Goal: Navigation & Orientation: Find specific page/section

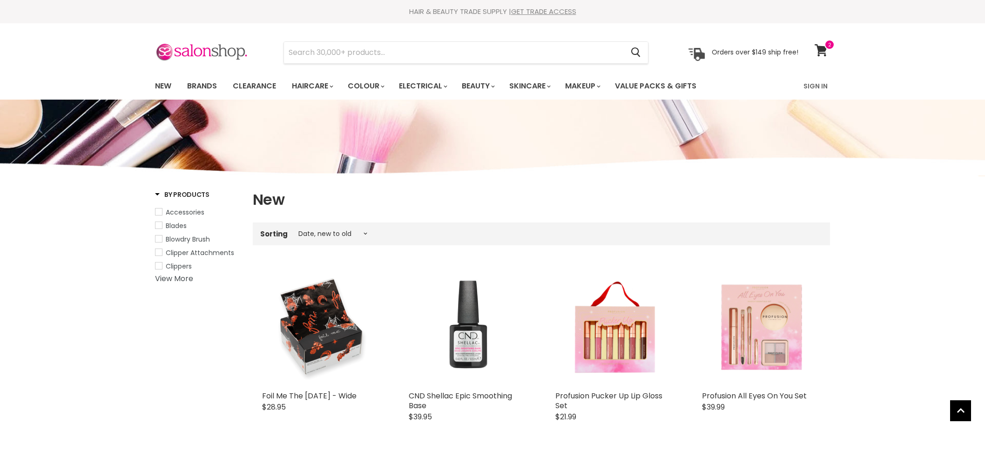
select select "created-descending"
click at [161, 82] on link "New" at bounding box center [163, 86] width 30 height 20
select select "created-descending"
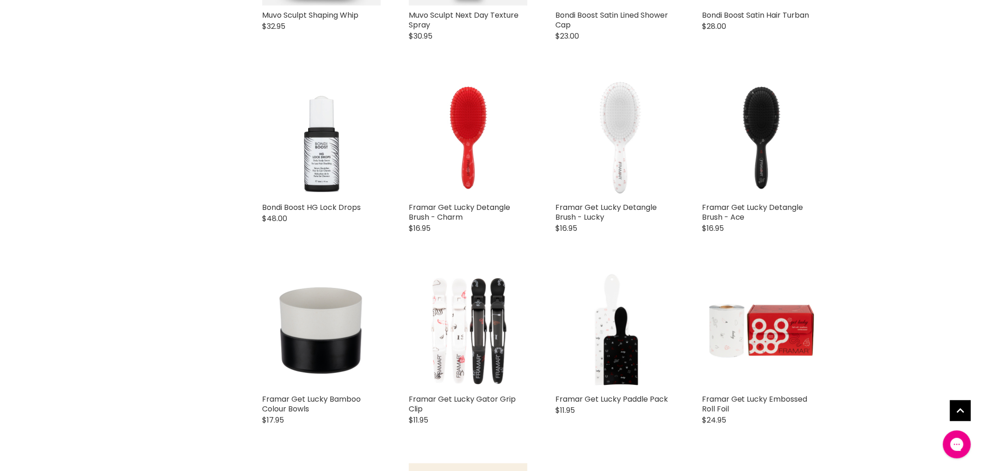
scroll to position [1861, 0]
